Goal: Task Accomplishment & Management: Use online tool/utility

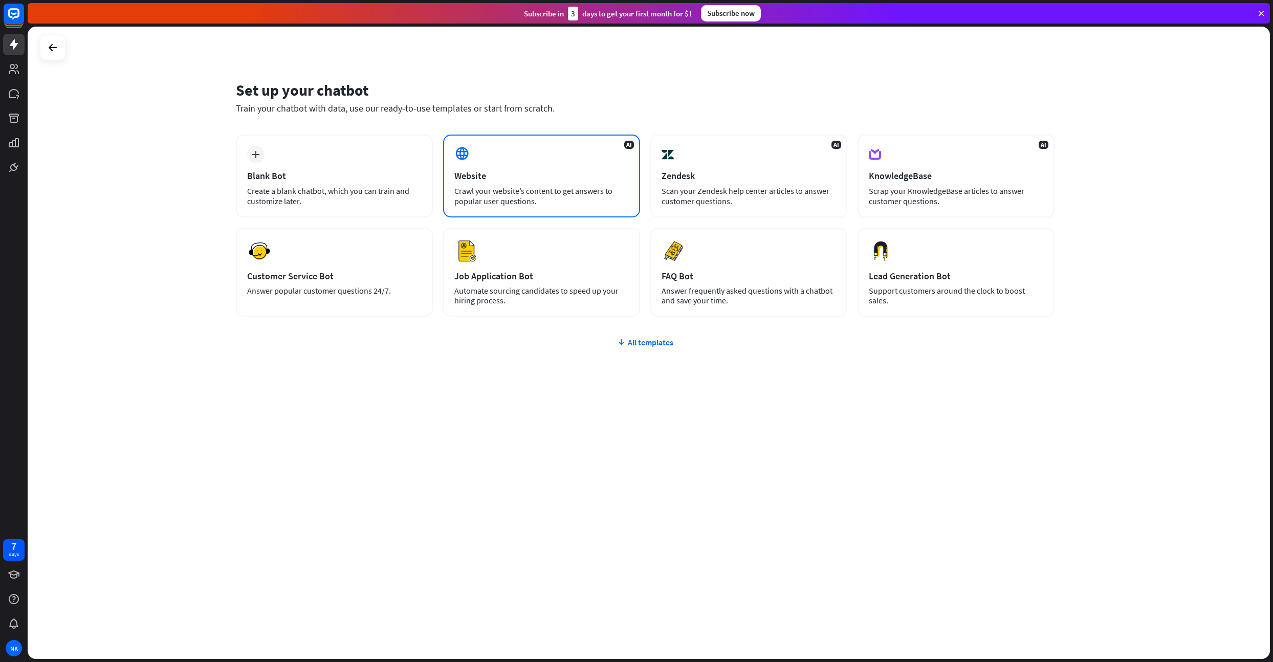
click at [504, 173] on div "Website" at bounding box center [541, 176] width 174 height 12
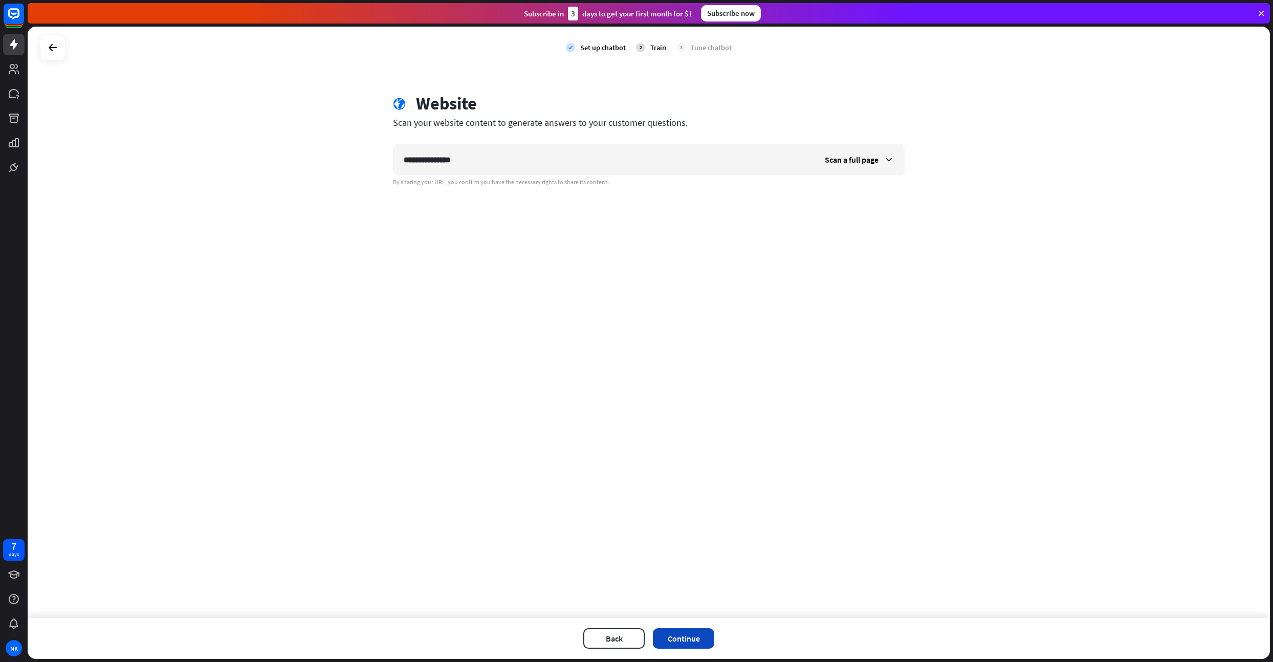
type input "**********"
click at [683, 637] on button "Continue" at bounding box center [683, 638] width 61 height 20
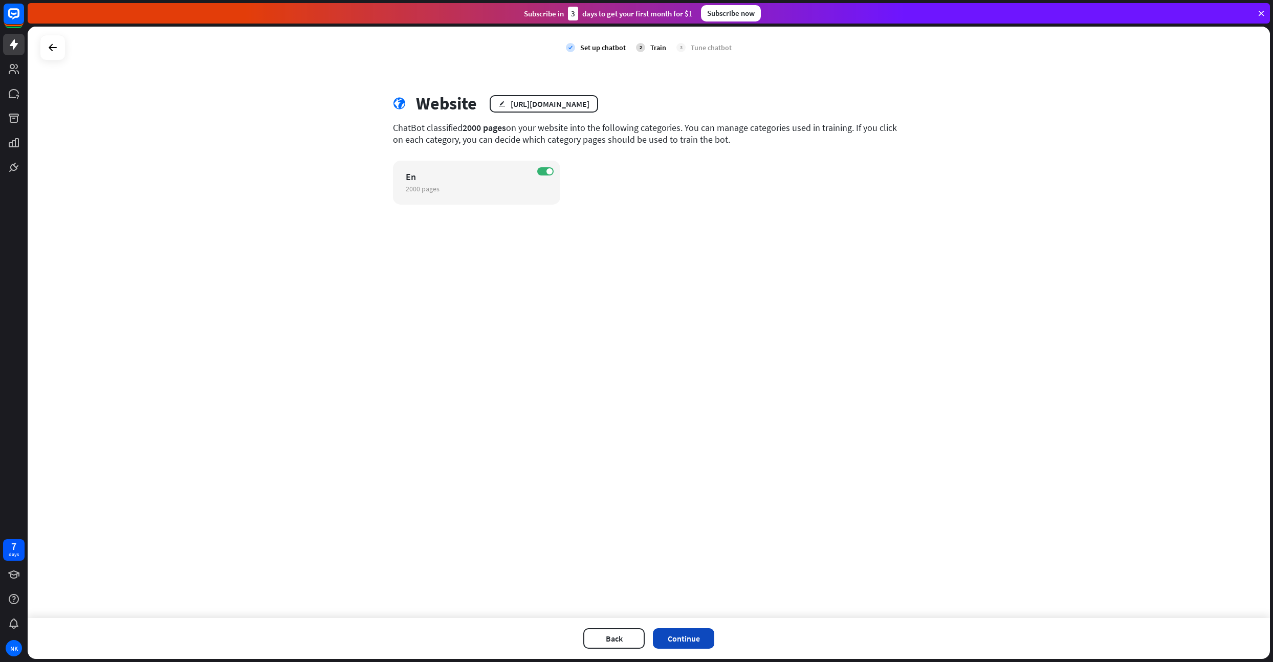
click at [691, 641] on button "Continue" at bounding box center [683, 638] width 61 height 20
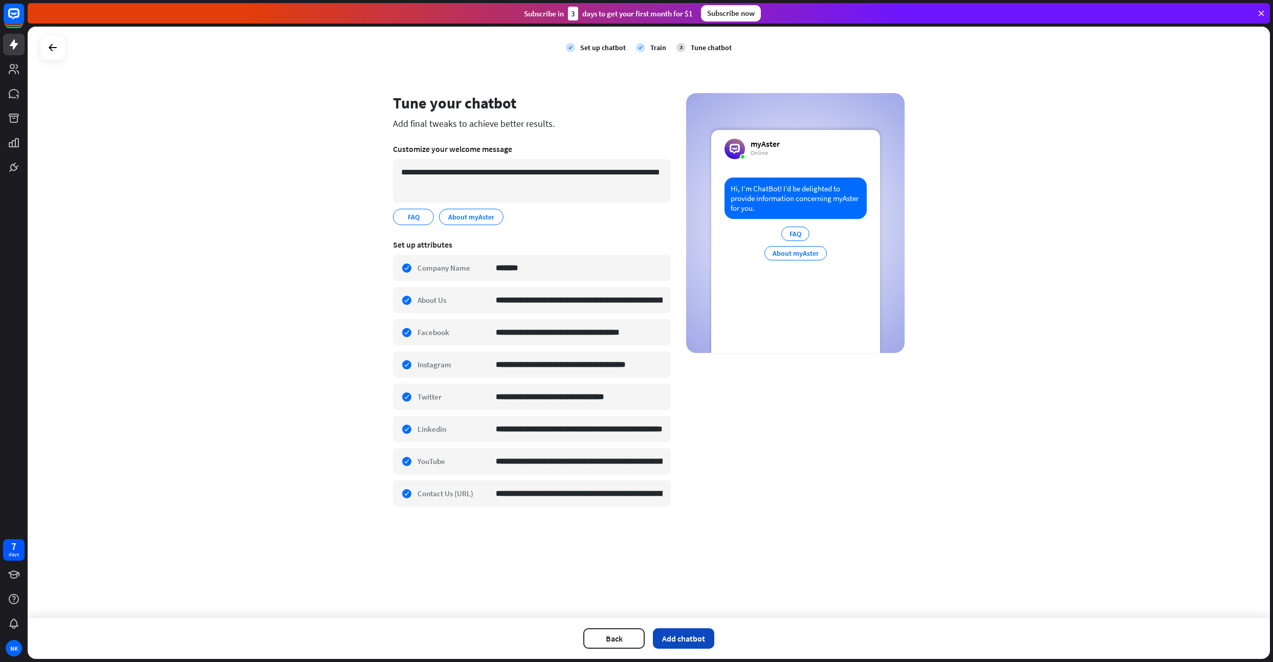
click at [679, 634] on button "Add chatbot" at bounding box center [683, 638] width 61 height 20
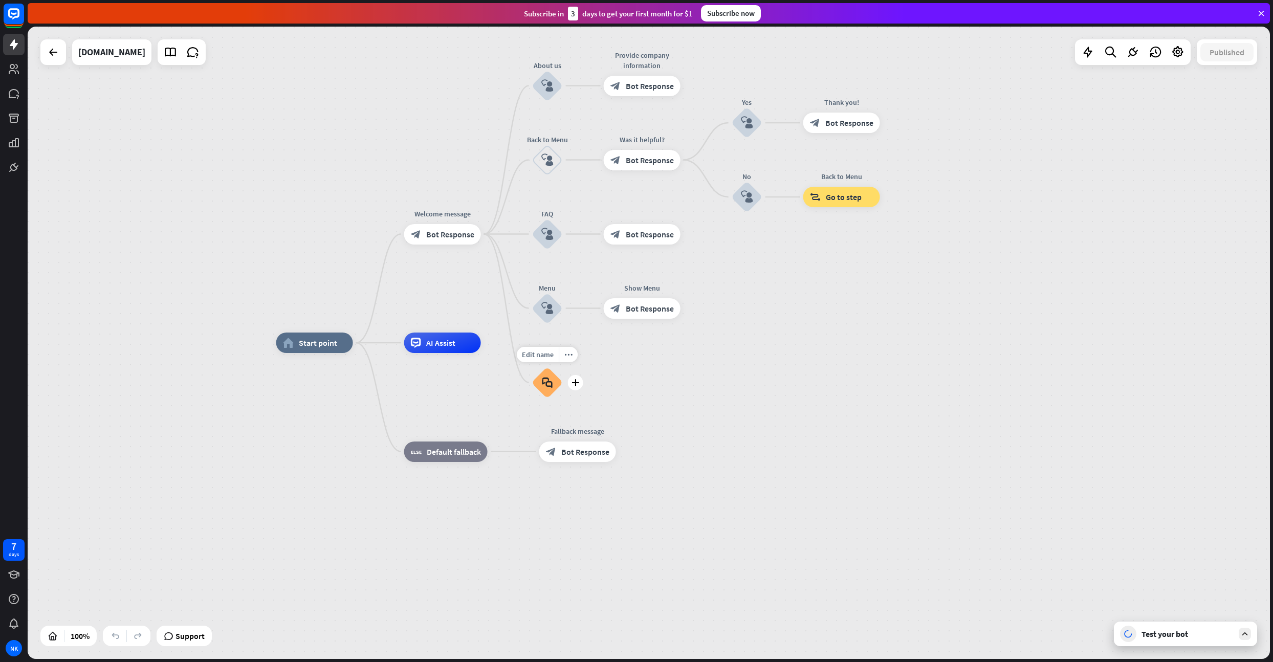
click at [548, 389] on div "block_faq" at bounding box center [547, 382] width 31 height 31
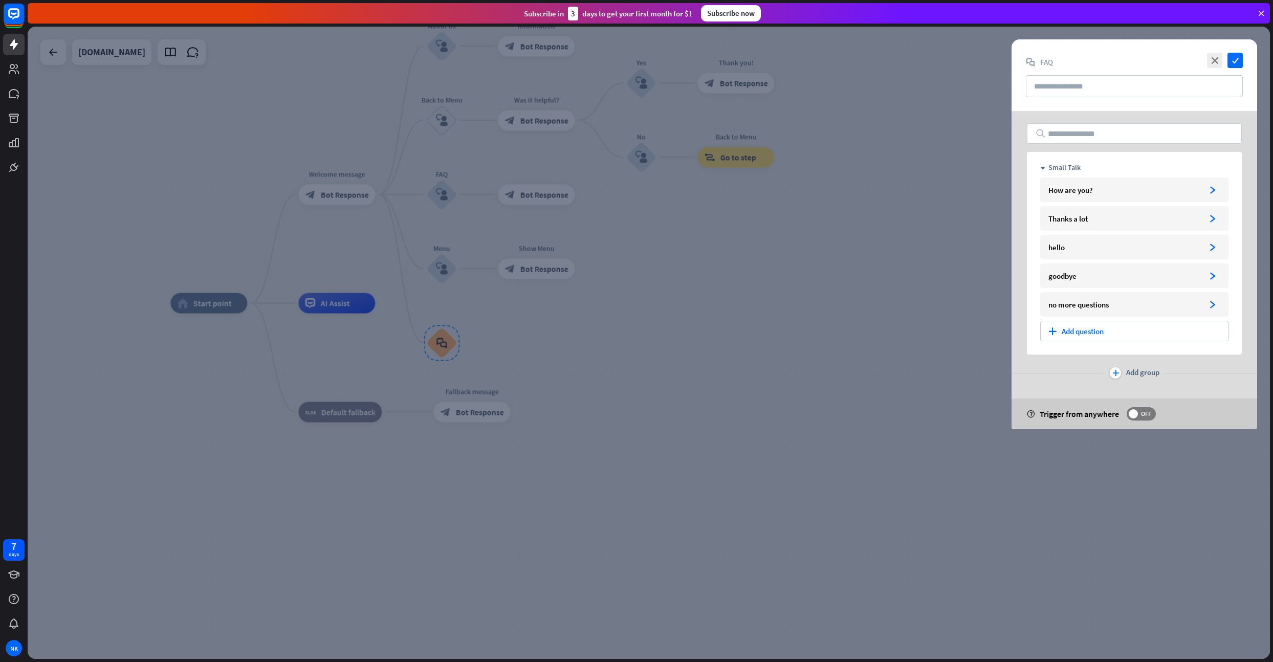
click at [1100, 329] on div "plus Add question" at bounding box center [1134, 331] width 188 height 20
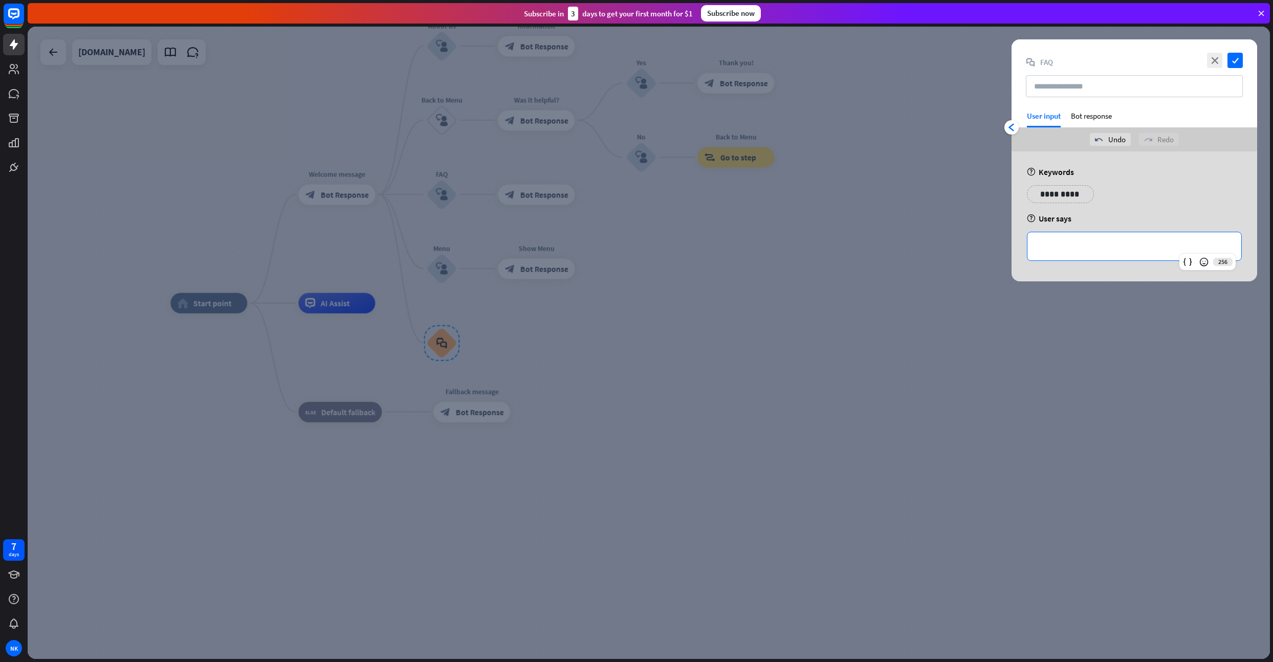
click at [1104, 241] on p "**********" at bounding box center [1133, 246] width 193 height 13
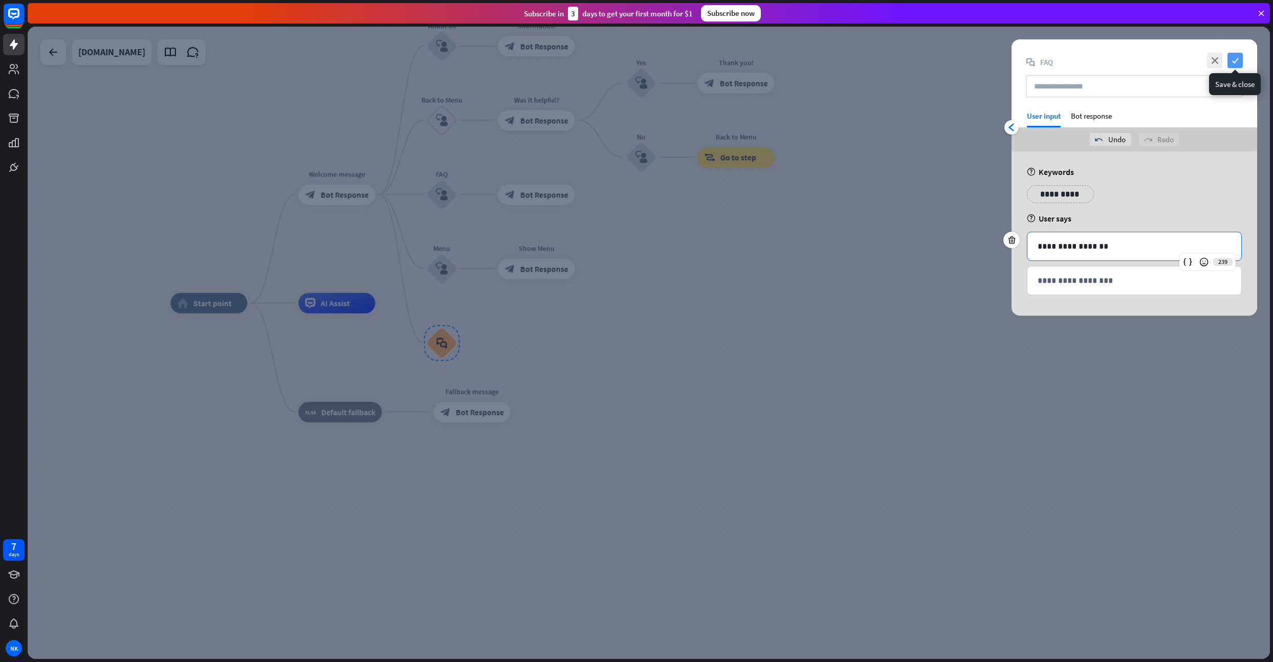
click at [1232, 61] on icon "check" at bounding box center [1234, 60] width 15 height 15
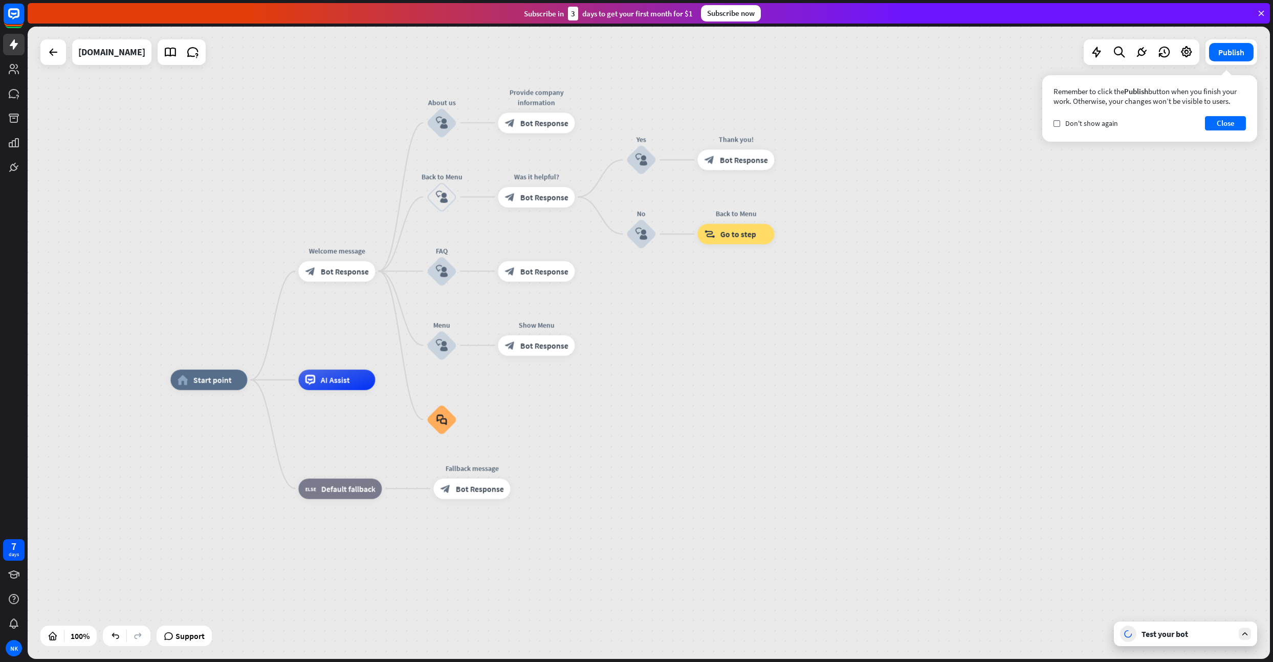
click at [1163, 634] on div "Test your bot" at bounding box center [1187, 634] width 92 height 10
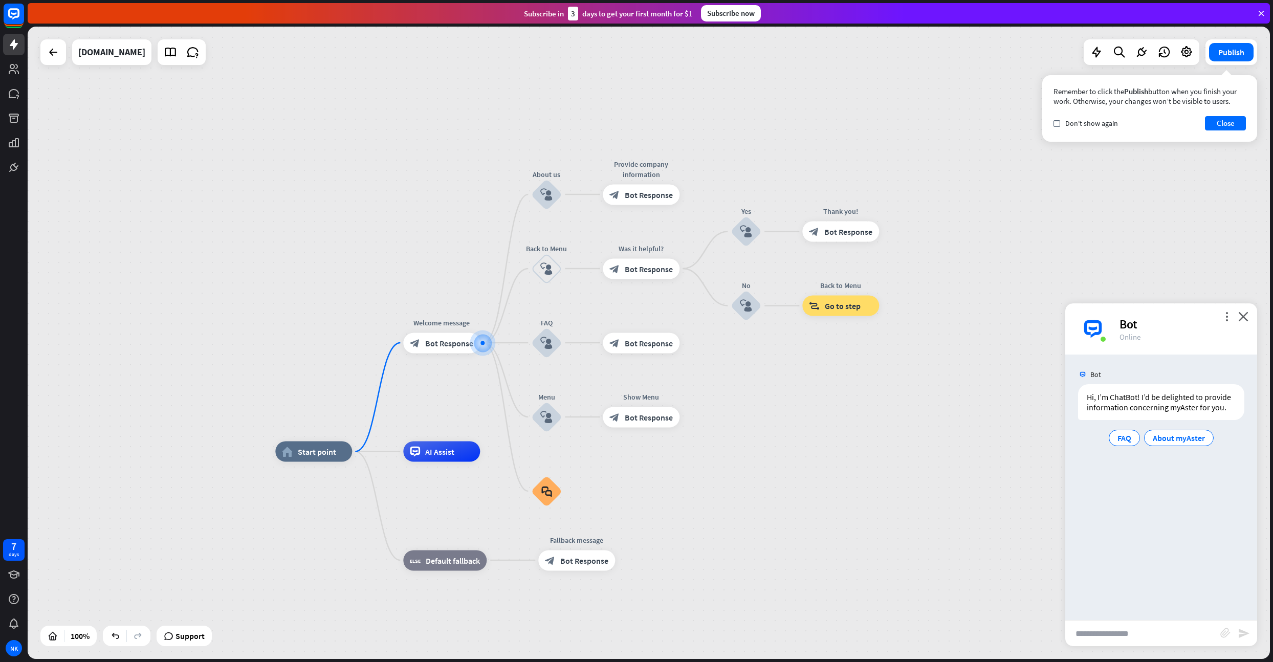
click at [1135, 631] on input "text" at bounding box center [1142, 633] width 155 height 26
type input "**********"
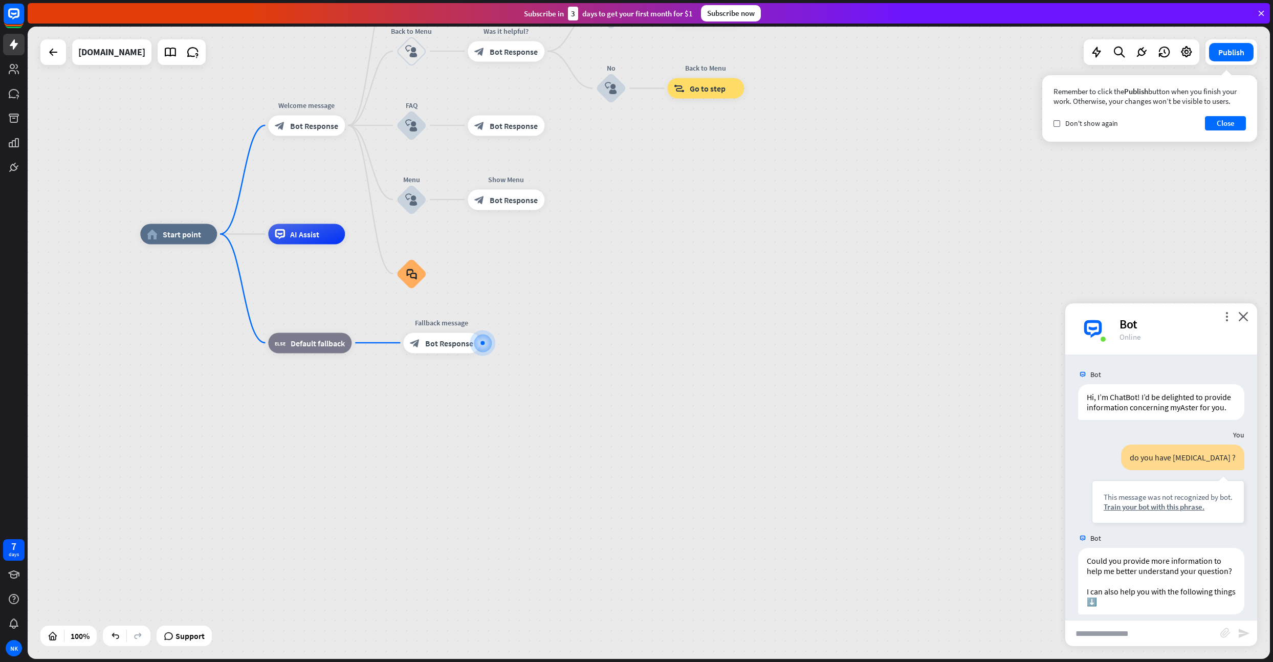
scroll to position [38, 0]
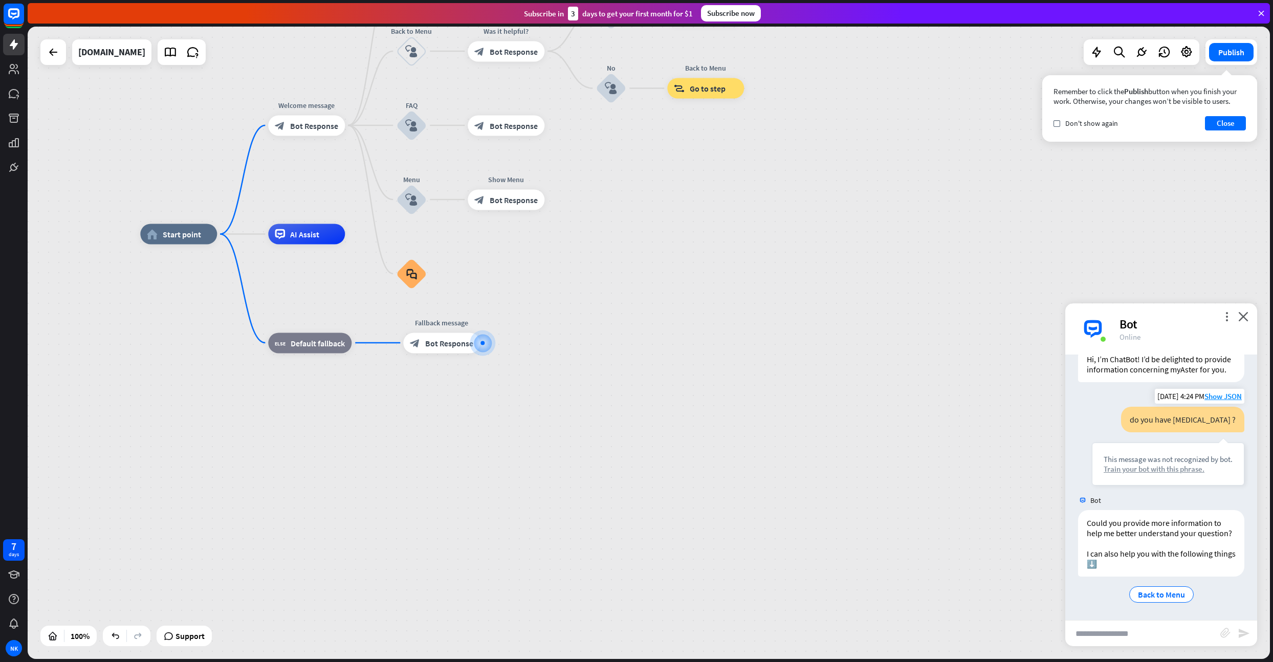
click at [1173, 465] on div "Train your bot with this phrase." at bounding box center [1167, 469] width 129 height 10
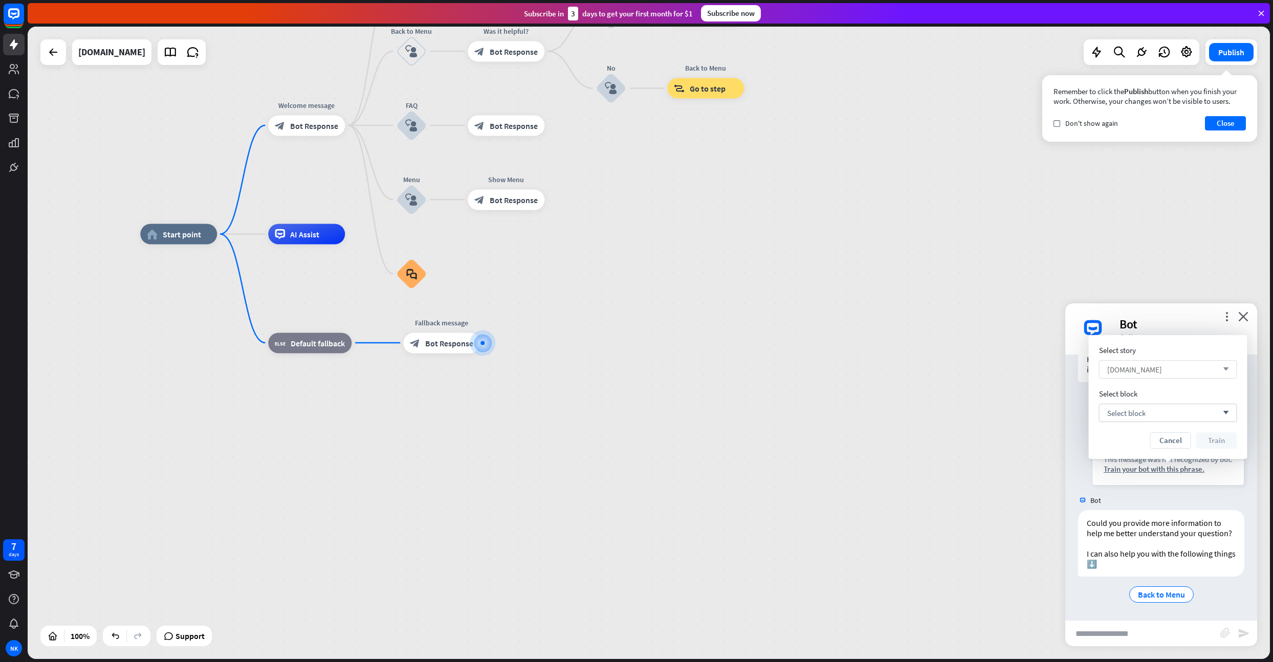
click at [1195, 368] on div "[DOMAIN_NAME] arrow_down" at bounding box center [1168, 369] width 138 height 18
click at [1186, 348] on div "Select story" at bounding box center [1168, 350] width 138 height 10
click at [1175, 411] on div "Select block arrow_down" at bounding box center [1168, 413] width 138 height 18
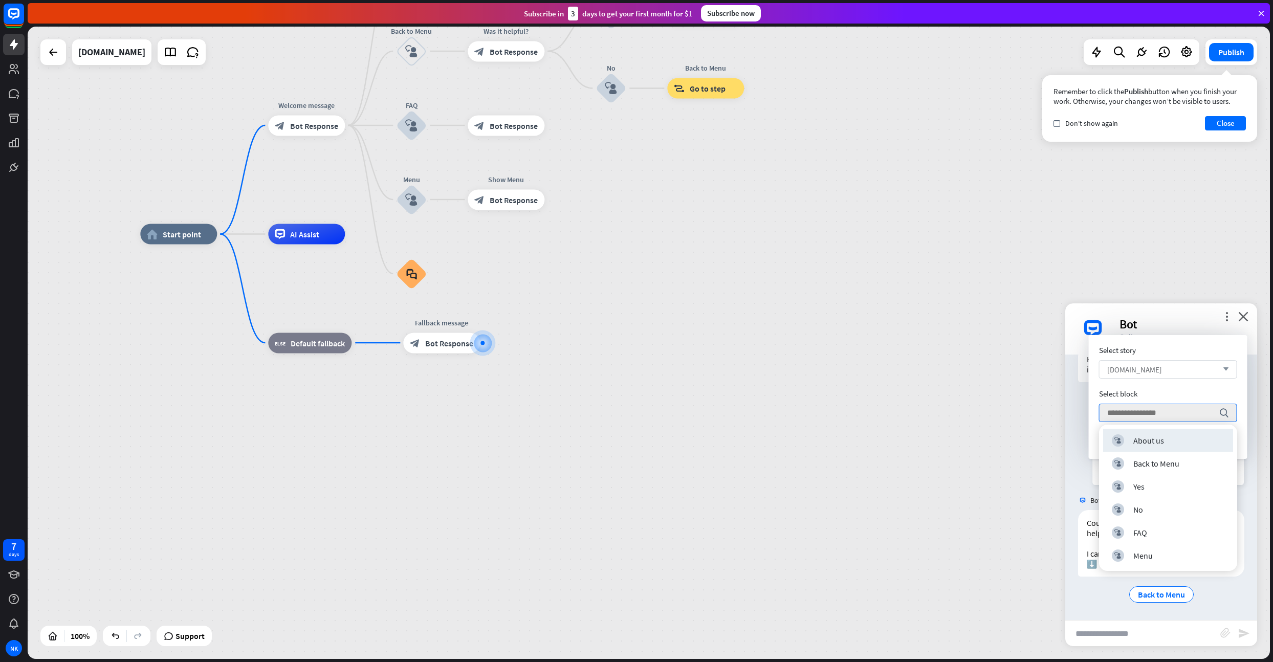
click at [1168, 362] on div "[DOMAIN_NAME] arrow_down" at bounding box center [1168, 369] width 138 height 18
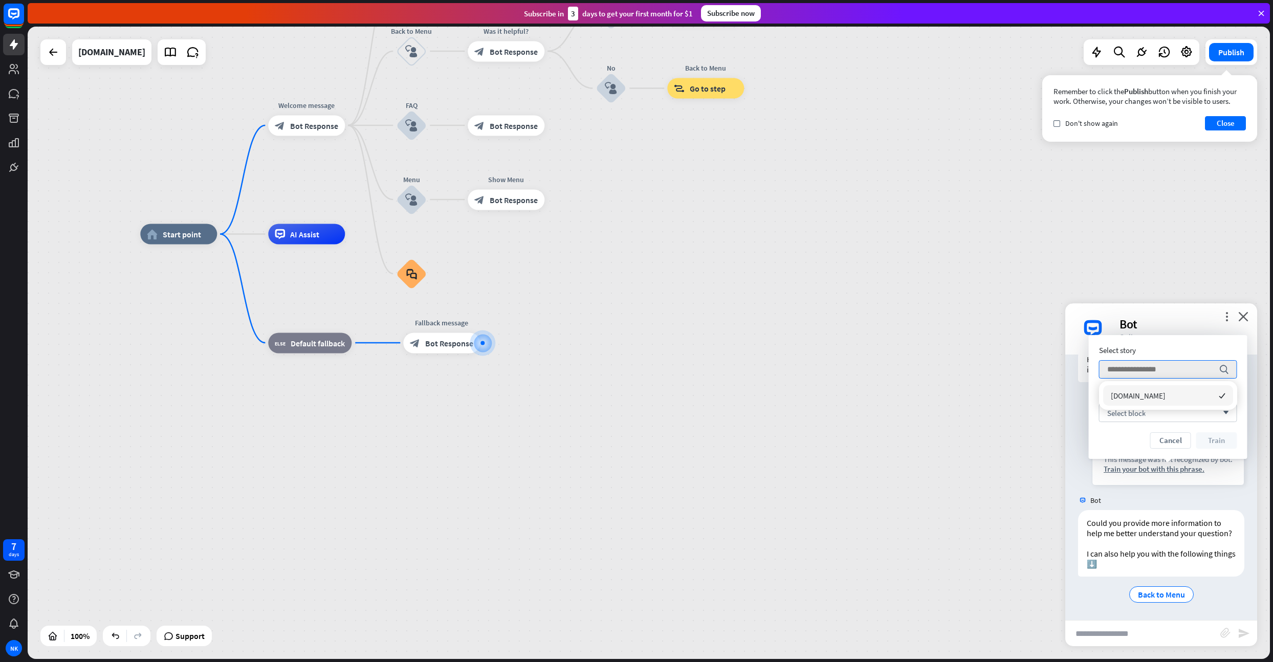
click at [1173, 439] on button "Cancel" at bounding box center [1170, 440] width 41 height 16
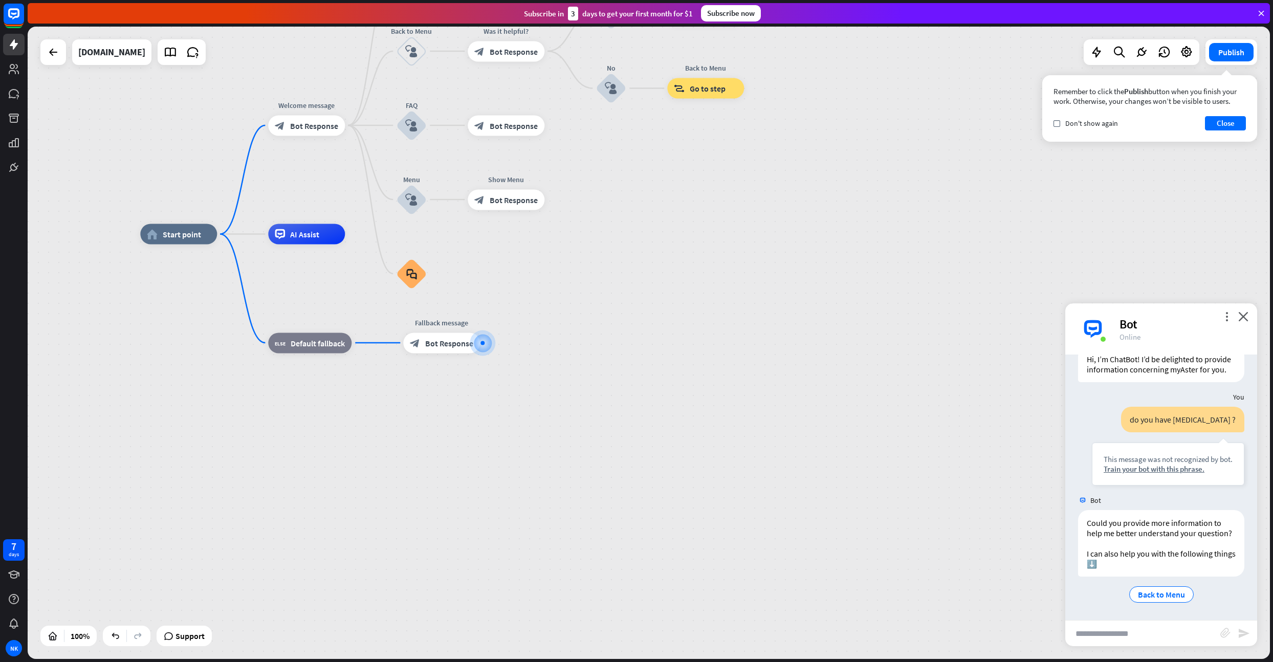
click at [468, 419] on div "home_2 Start point Welcome message block_bot_response Bot Response About us blo…" at bounding box center [761, 550] width 1242 height 632
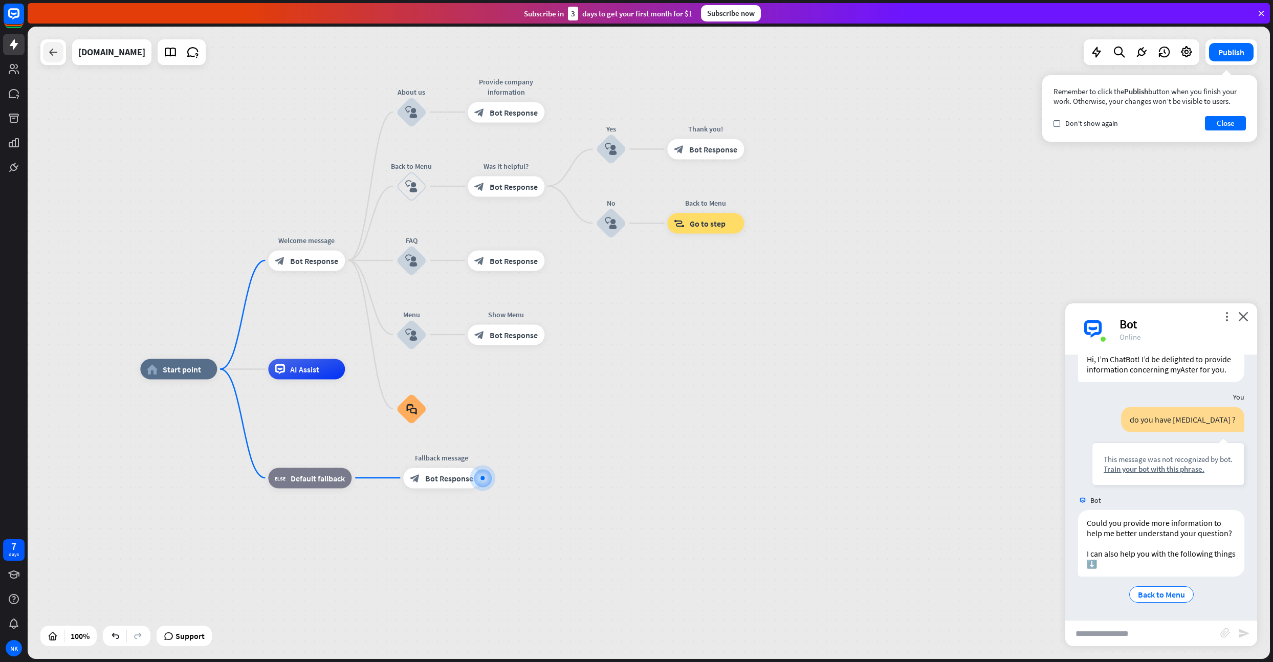
click at [59, 58] on icon at bounding box center [53, 52] width 12 height 12
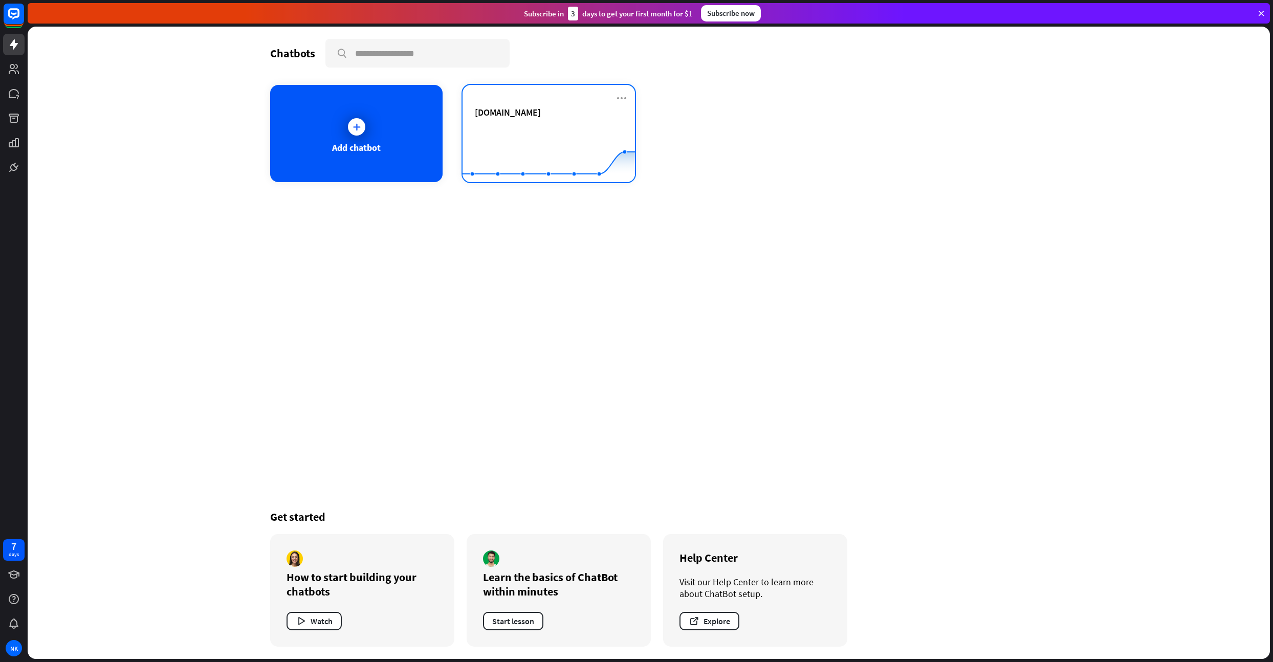
click at [508, 138] on rect at bounding box center [548, 157] width 172 height 64
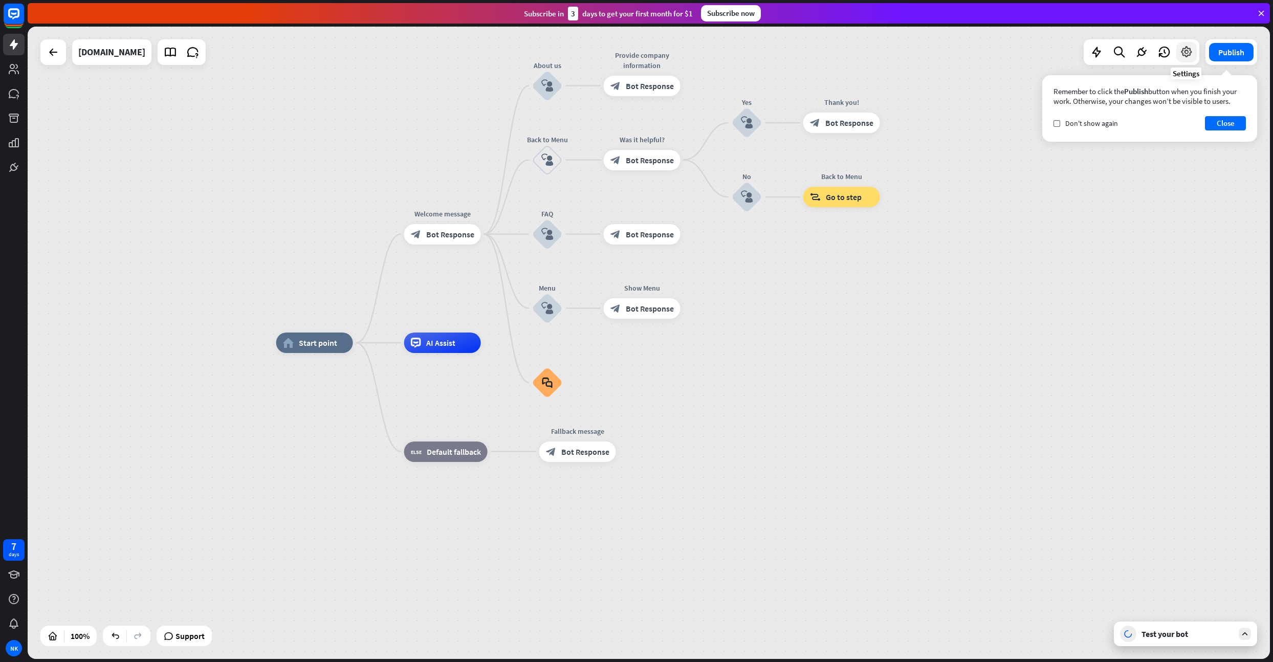
click at [1185, 57] on icon at bounding box center [1186, 52] width 13 height 13
click at [1225, 121] on button "Close" at bounding box center [1225, 123] width 41 height 14
click at [1185, 52] on icon at bounding box center [1186, 52] width 13 height 13
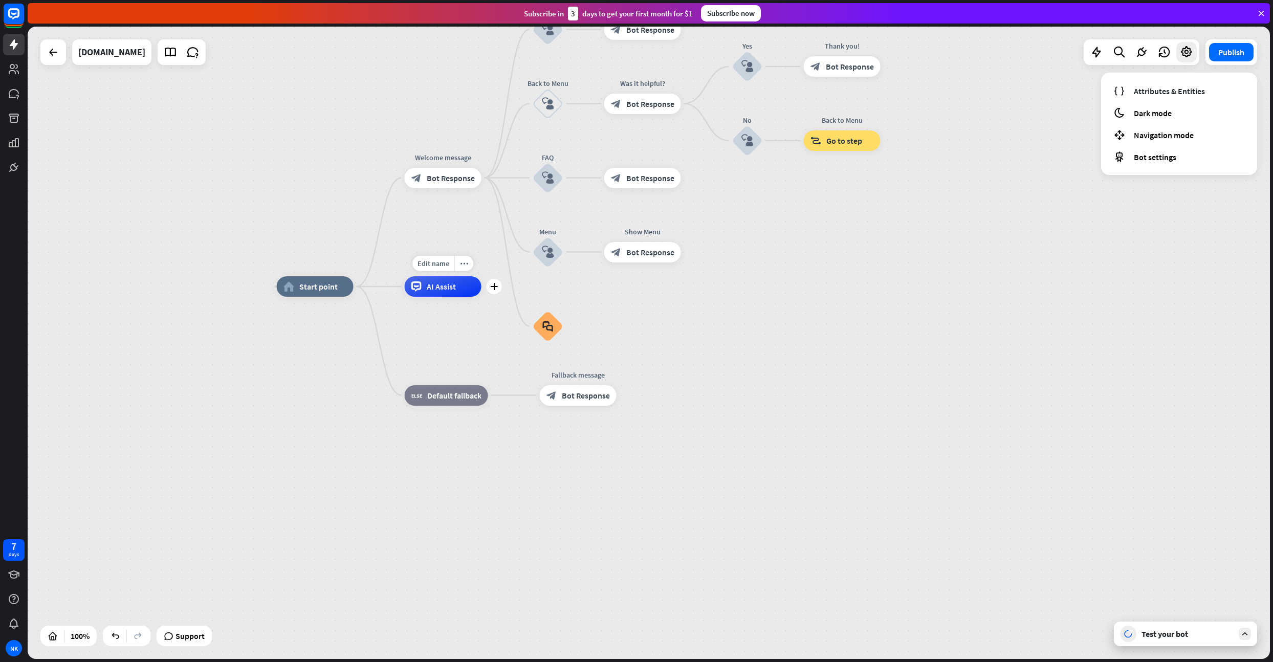
click at [449, 291] on span "AI Assist" at bounding box center [441, 286] width 29 height 10
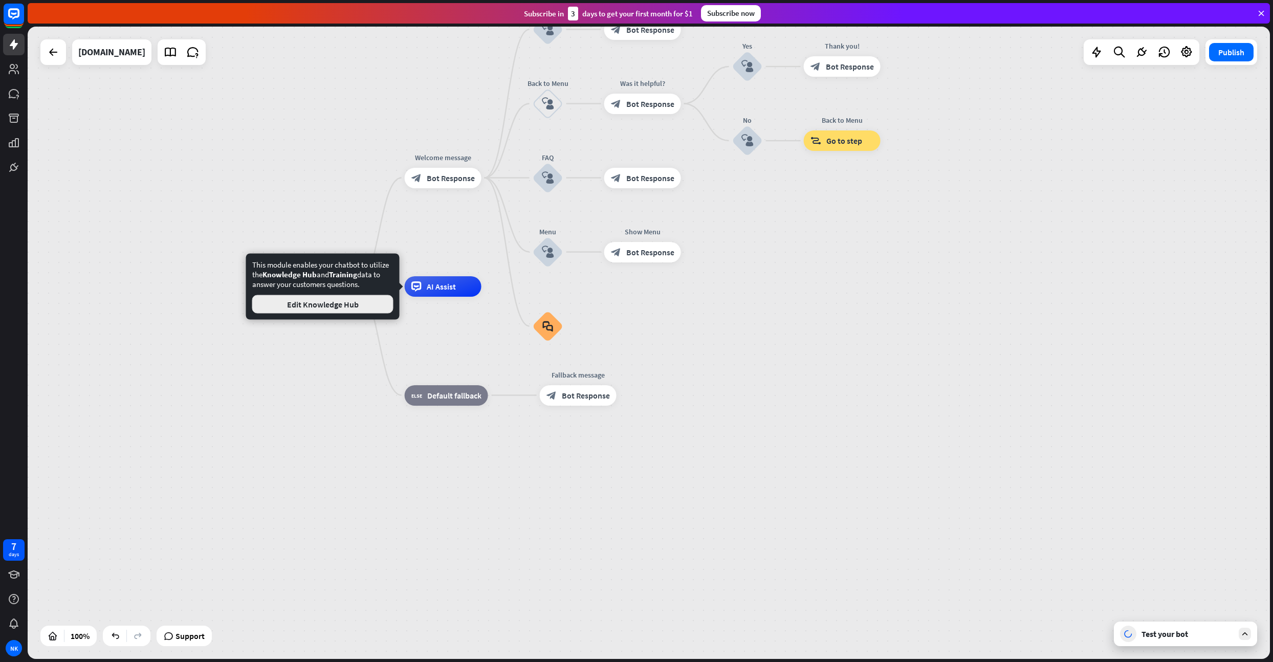
click at [349, 307] on button "Edit Knowledge Hub" at bounding box center [322, 304] width 141 height 18
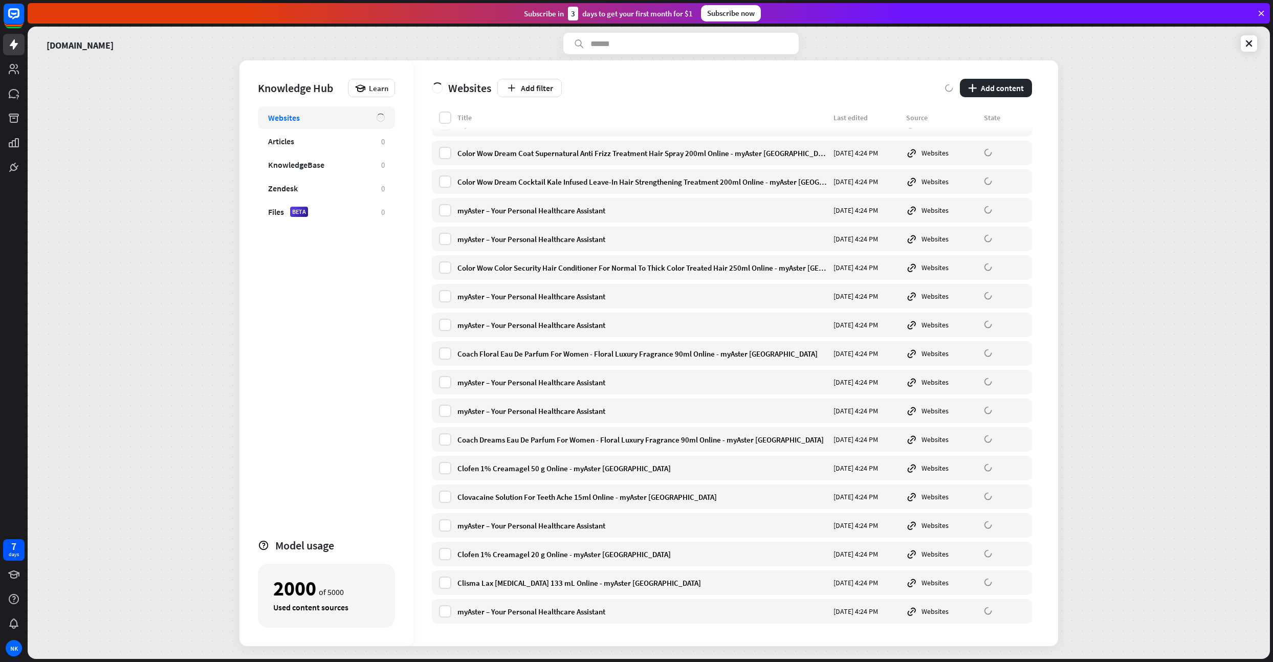
scroll to position [5232, 0]
click at [19, 90] on icon at bounding box center [14, 93] width 12 height 12
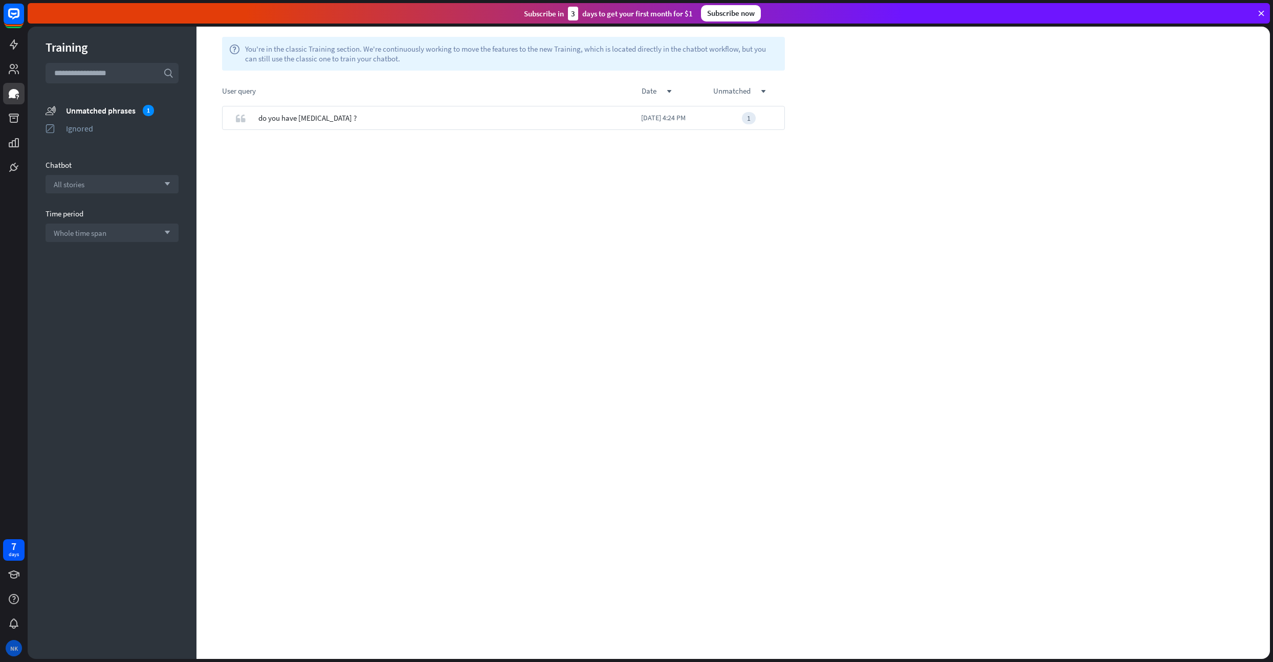
click at [16, 650] on div "NK" at bounding box center [14, 648] width 16 height 16
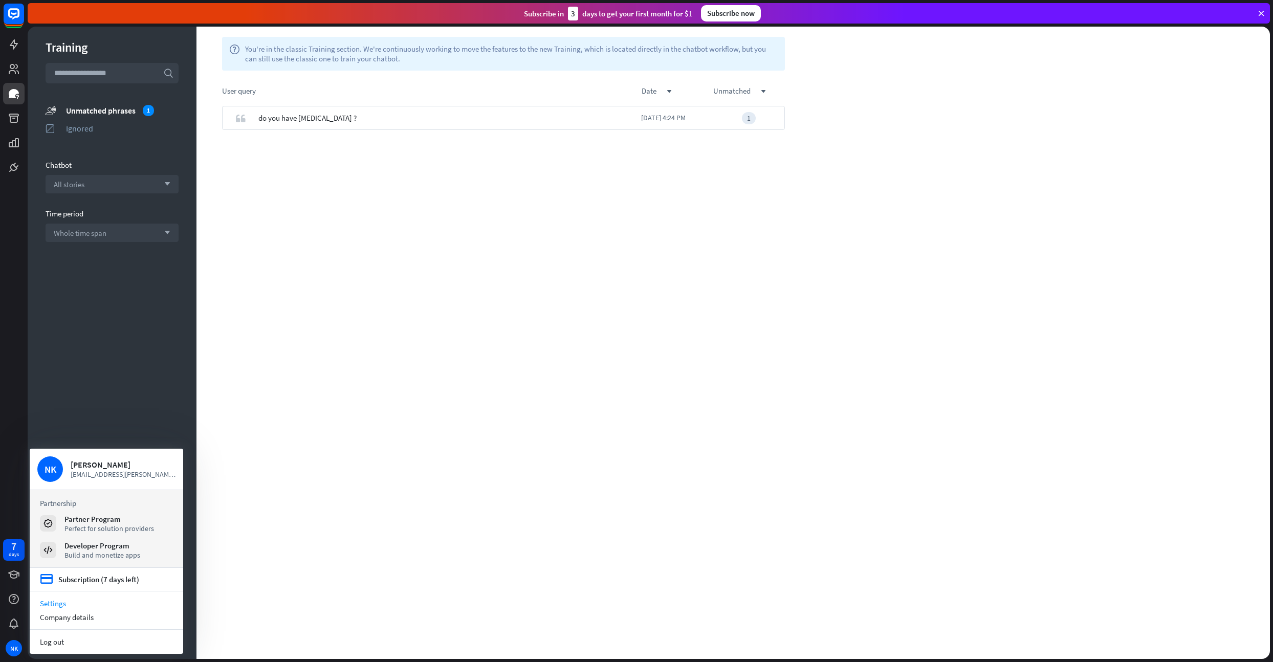
click at [56, 602] on link "Settings" at bounding box center [106, 603] width 153 height 14
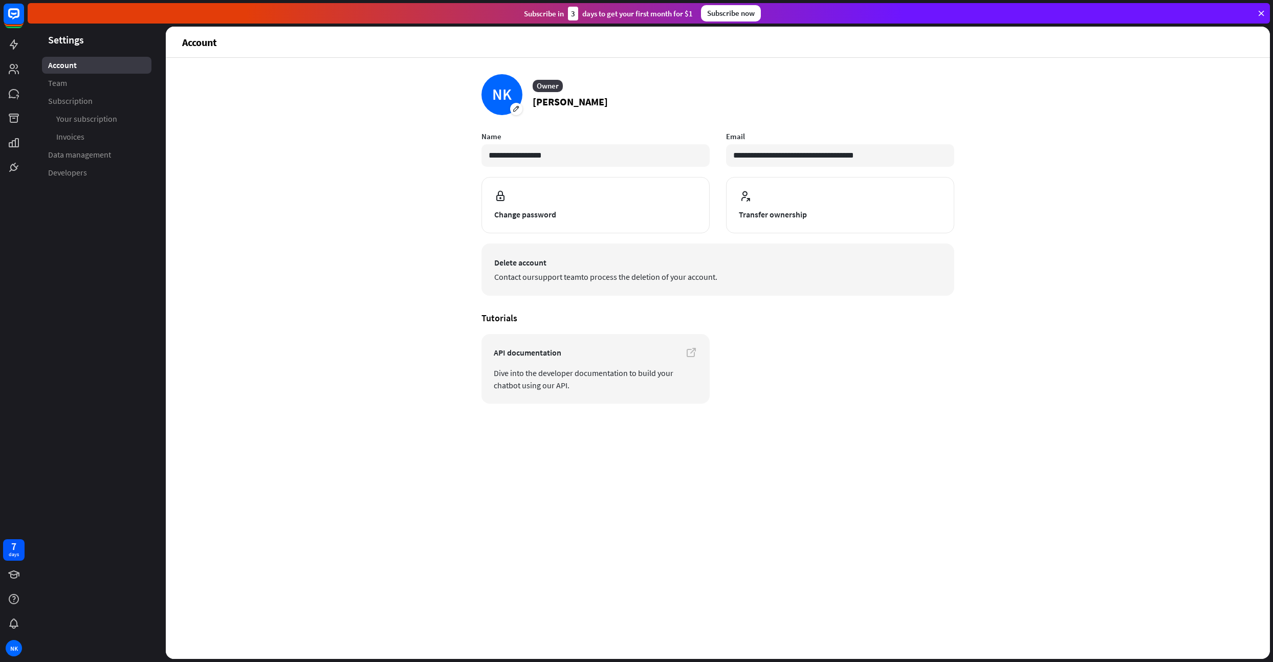
click at [570, 271] on span "Contact our support team to process the [MEDICAL_DATA] of your account." at bounding box center [717, 277] width 447 height 12
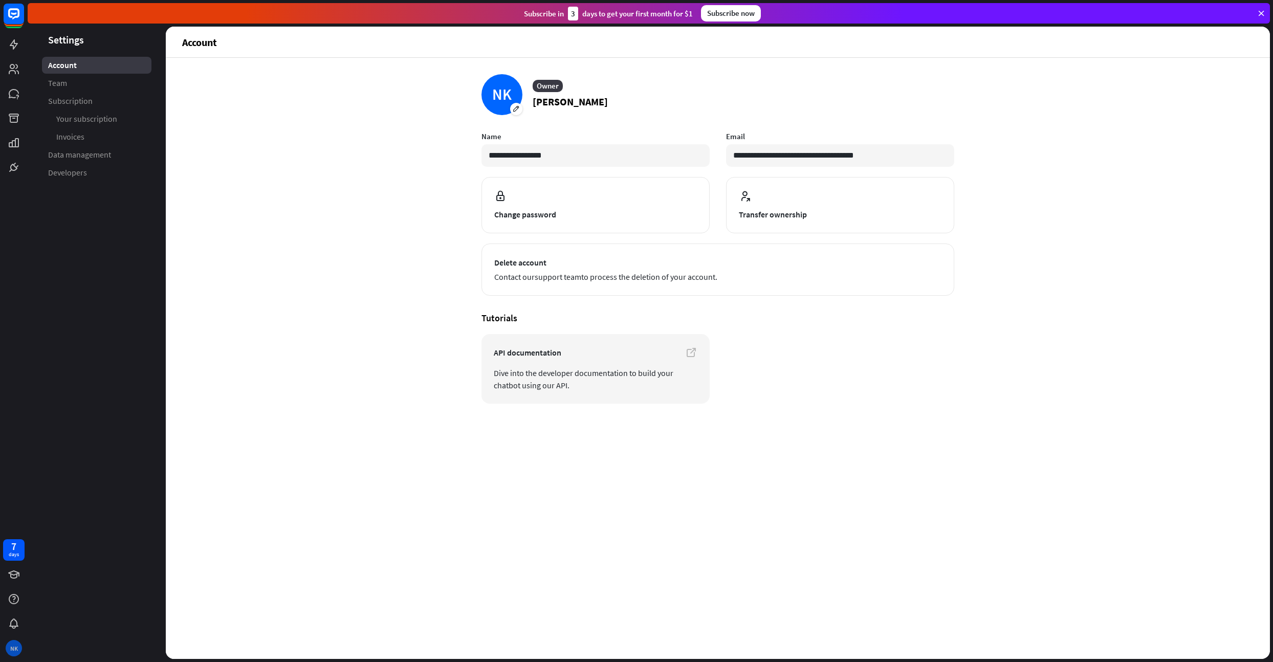
click at [16, 651] on div "NK" at bounding box center [14, 648] width 16 height 16
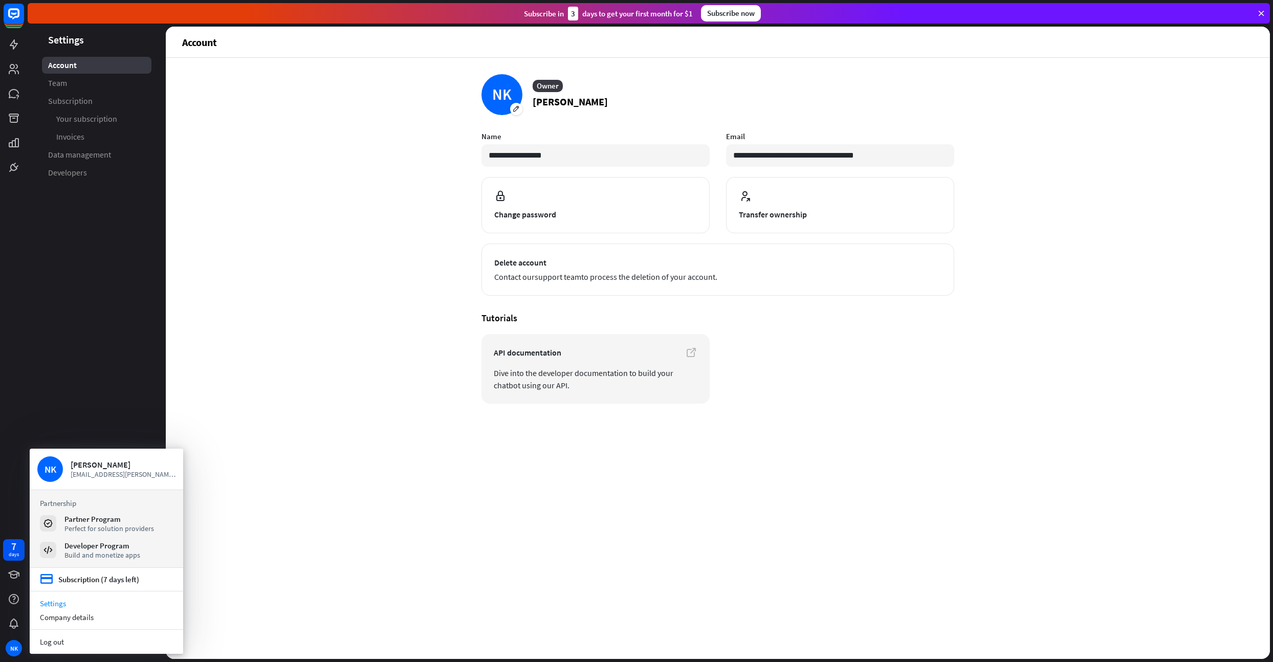
click at [64, 648] on link "Log out" at bounding box center [106, 642] width 153 height 14
